Goal: Task Accomplishment & Management: Manage account settings

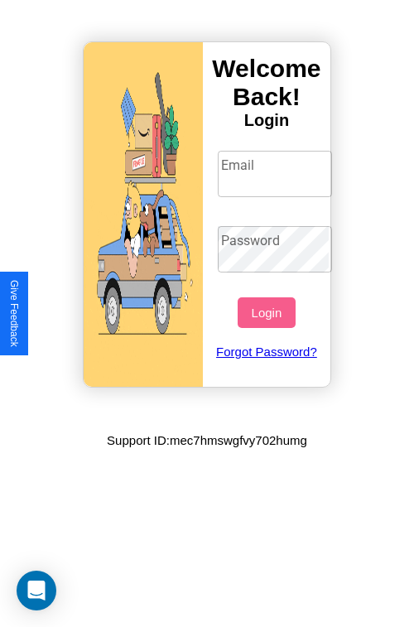
click at [276, 173] on input "Email" at bounding box center [275, 174] width 115 height 46
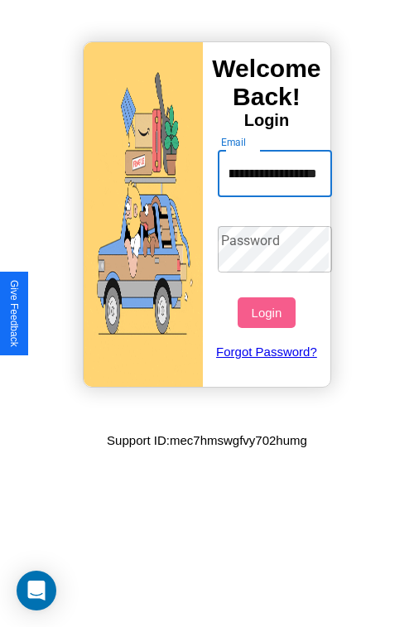
scroll to position [0, 79]
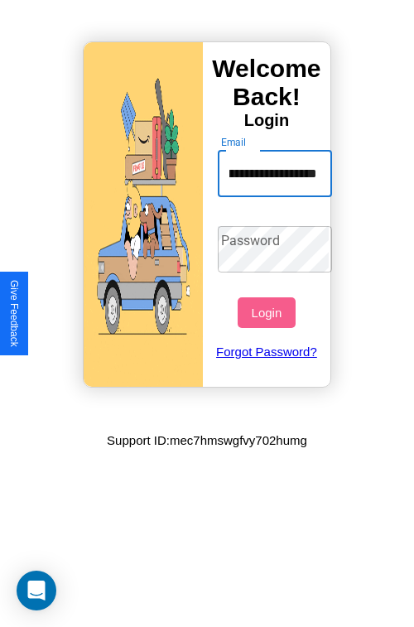
type input "**********"
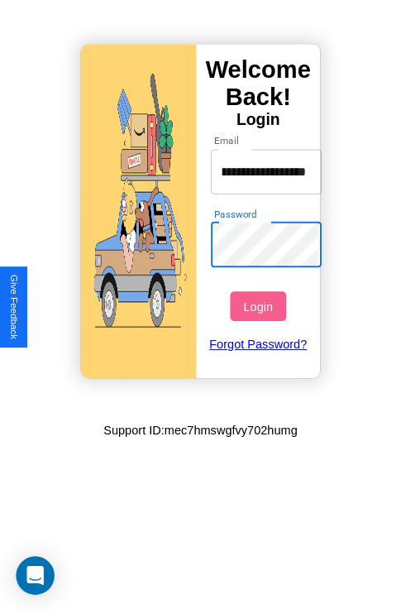
scroll to position [0, 0]
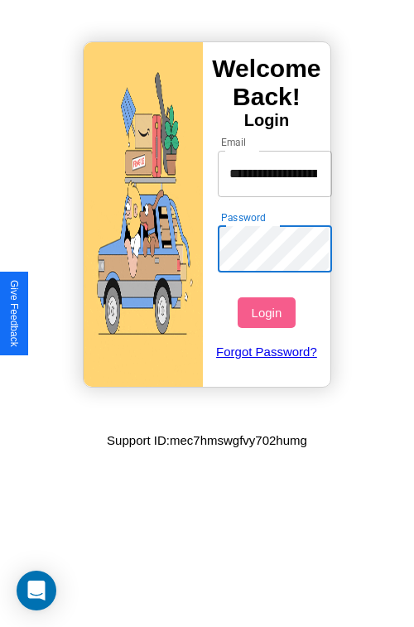
click at [268, 312] on button "Login" at bounding box center [266, 312] width 57 height 31
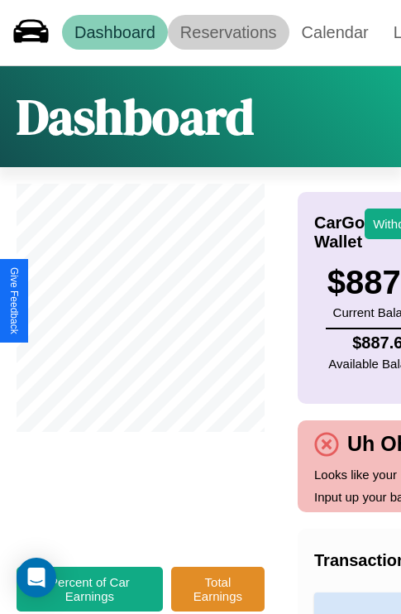
click at [228, 32] on link "Reservations" at bounding box center [229, 32] width 122 height 35
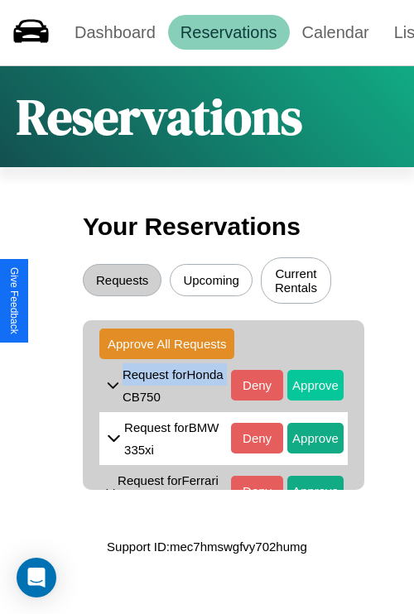
click at [303, 387] on button "Approve" at bounding box center [315, 385] width 56 height 31
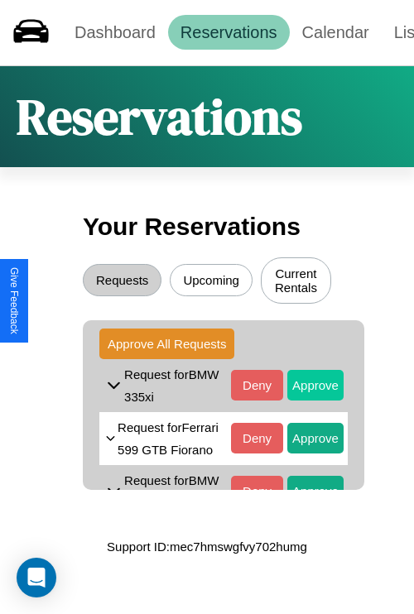
click at [303, 387] on button "Approve" at bounding box center [315, 385] width 56 height 31
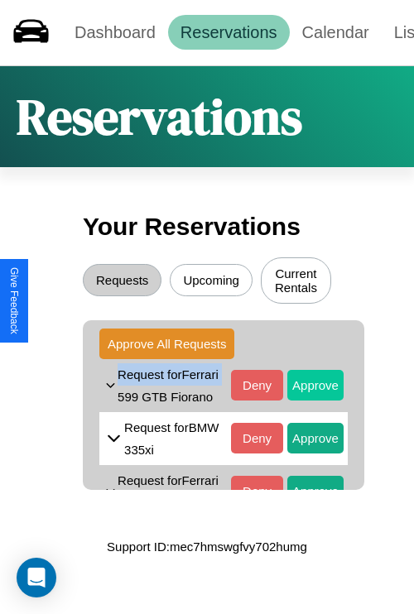
click at [303, 398] on button "Approve" at bounding box center [315, 385] width 56 height 31
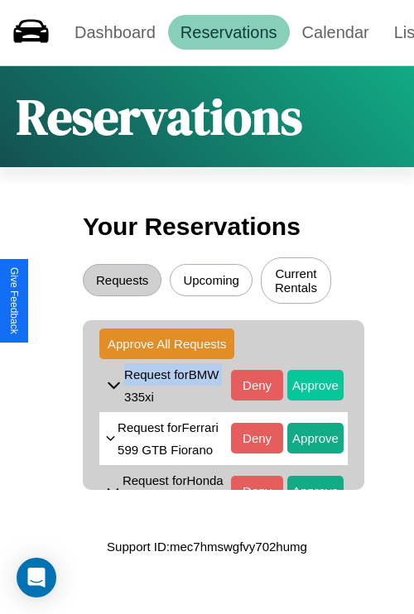
click at [303, 387] on button "Approve" at bounding box center [315, 385] width 56 height 31
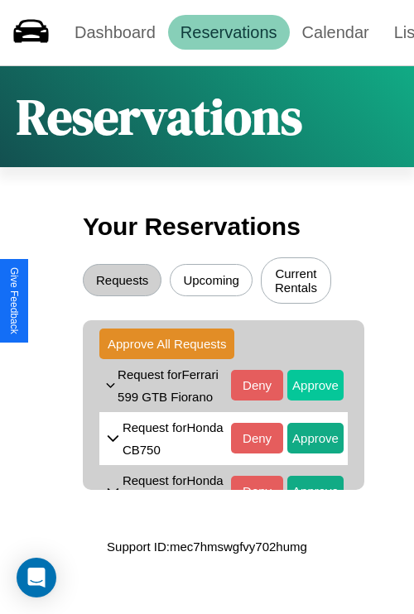
click at [303, 398] on button "Approve" at bounding box center [315, 385] width 56 height 31
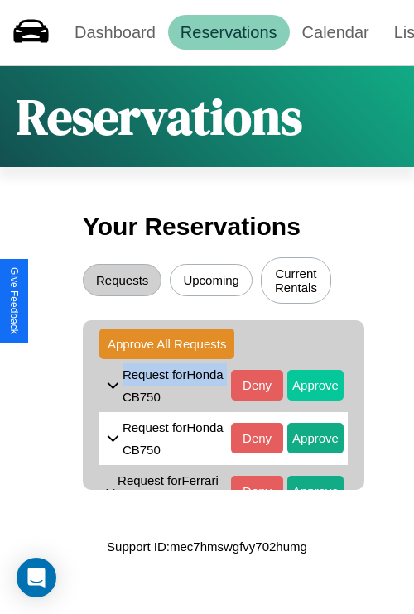
click at [303, 387] on button "Approve" at bounding box center [315, 385] width 56 height 31
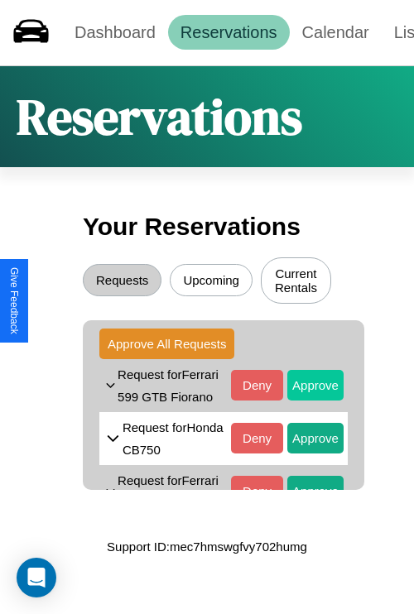
click at [303, 398] on button "Approve" at bounding box center [315, 385] width 56 height 31
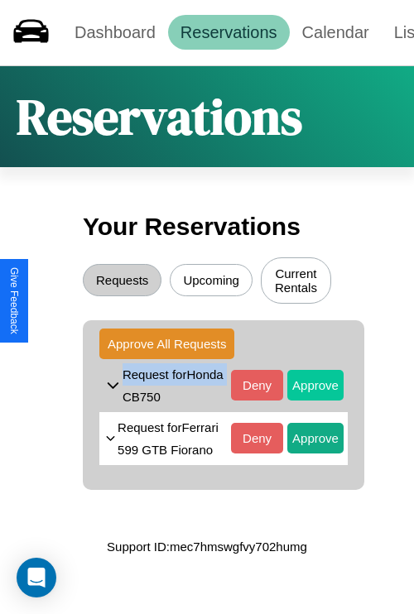
click at [303, 387] on button "Approve" at bounding box center [315, 385] width 56 height 31
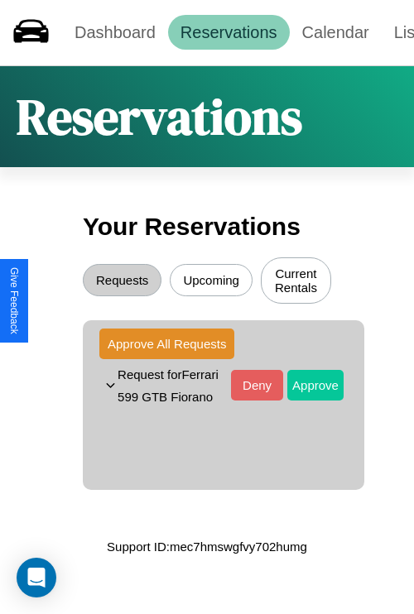
click at [303, 398] on button "Approve" at bounding box center [315, 385] width 56 height 31
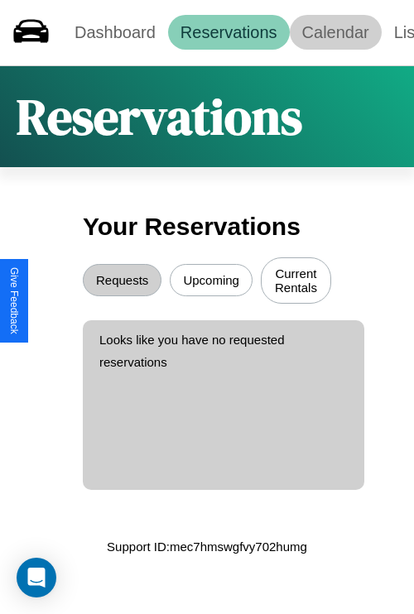
click at [335, 32] on link "Calendar" at bounding box center [336, 32] width 92 height 35
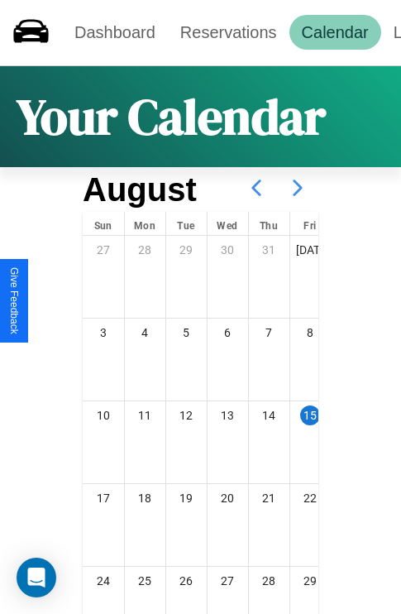
click at [298, 188] on icon at bounding box center [297, 187] width 41 height 41
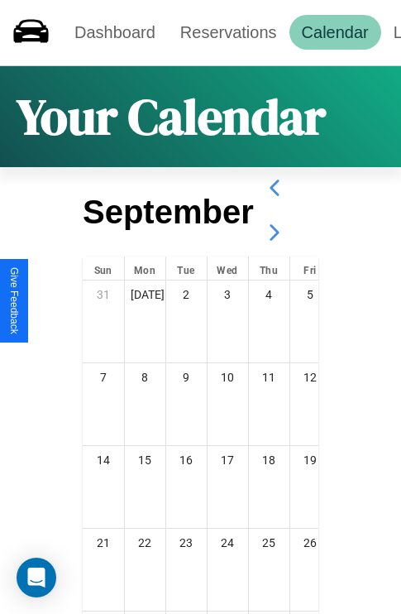
click at [274, 233] on icon at bounding box center [274, 232] width 41 height 41
